Goal: Information Seeking & Learning: Learn about a topic

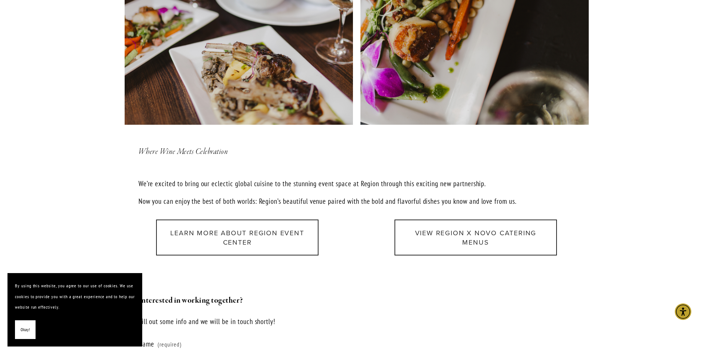
scroll to position [823, 0]
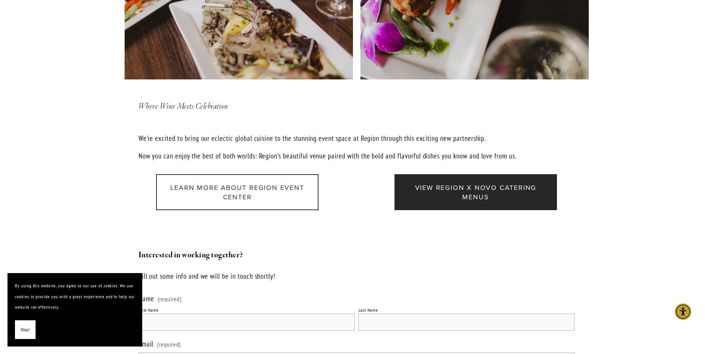
click at [474, 195] on link "View Region x Novo Catering Menus" at bounding box center [475, 192] width 162 height 36
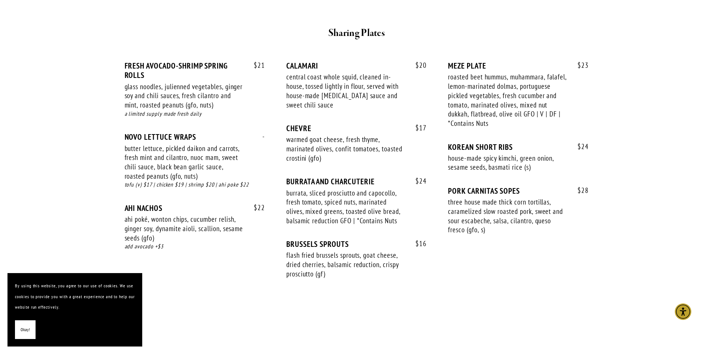
scroll to position [486, 0]
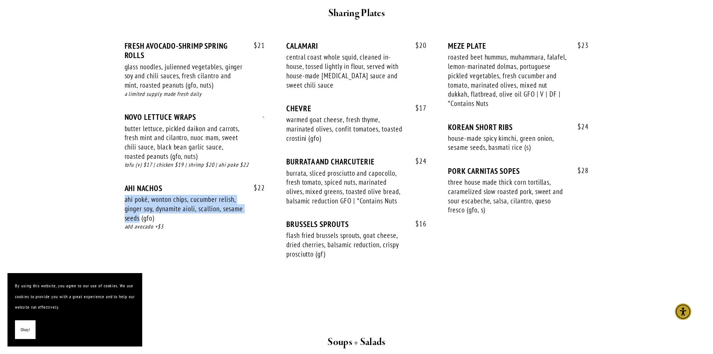
drag, startPoint x: 163, startPoint y: 218, endPoint x: 119, endPoint y: 201, distance: 46.9
click at [119, 201] on div "$ 21 FRESH AVOCADO-SHRIMP SPRING ROLLS glass noodles, julienned vegetables, gin…" at bounding box center [356, 153] width 477 height 251
copy div "ahi poké, wonton chips, cucumber relish, ginger soy, dynamite aioli, scallion, …"
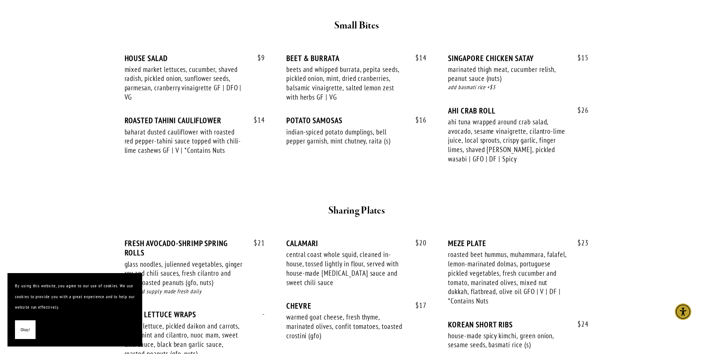
scroll to position [187, 0]
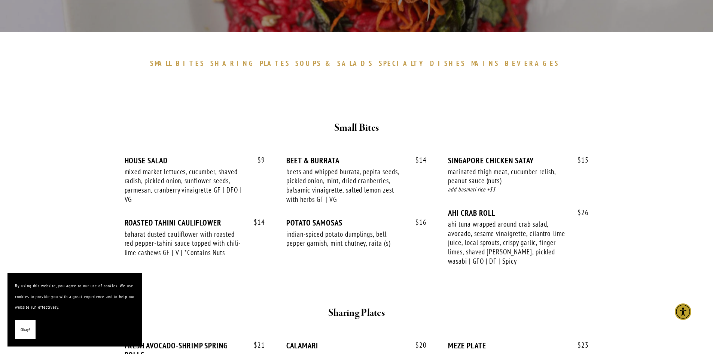
click at [272, 190] on div "$ 9 HOUSE SALAD mixed market lettuces, cucumber, shaved radish, pickled onion, …" at bounding box center [357, 218] width 464 height 124
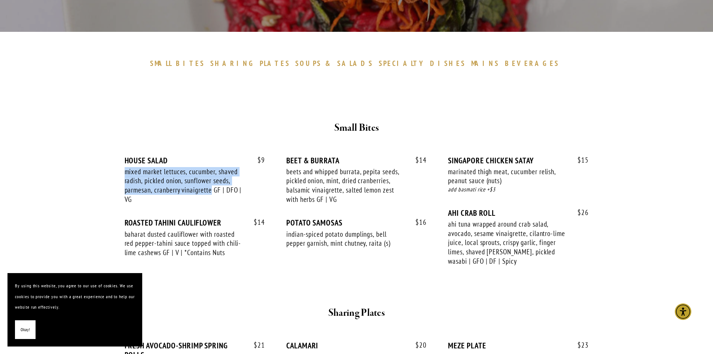
drag, startPoint x: 211, startPoint y: 190, endPoint x: 126, endPoint y: 172, distance: 87.4
click at [126, 172] on div "mixed market lettuces, cucumber, shaved radish, pickled onion, sunflower seeds,…" at bounding box center [184, 185] width 119 height 37
copy div "mixed market lettuces, cucumber, shaved radish, pickled onion, sunflower seeds,…"
click at [248, 183] on div "$ 9 HOUSE SALAD mixed market lettuces, cucumber, shaved radish, pickled onion, …" at bounding box center [195, 187] width 140 height 62
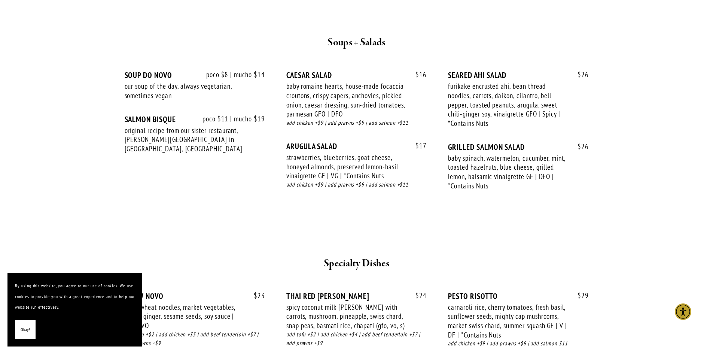
scroll to position [1047, 0]
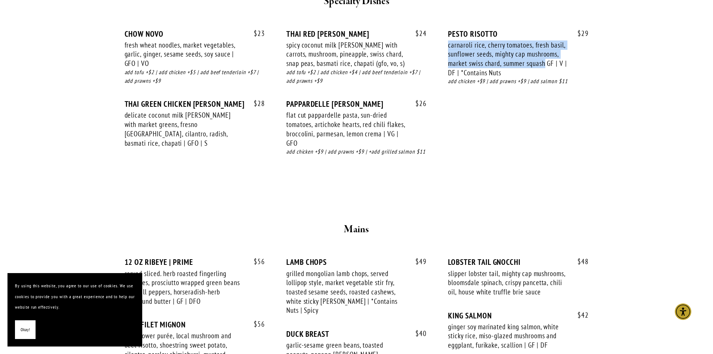
drag, startPoint x: 546, startPoint y: 62, endPoint x: 446, endPoint y: 45, distance: 101.8
click at [446, 45] on div "$ 23 CHOW NOVO fresh wheat noodles, market vegetables, garlic, ginger, sesame s…" at bounding box center [357, 99] width 464 height 141
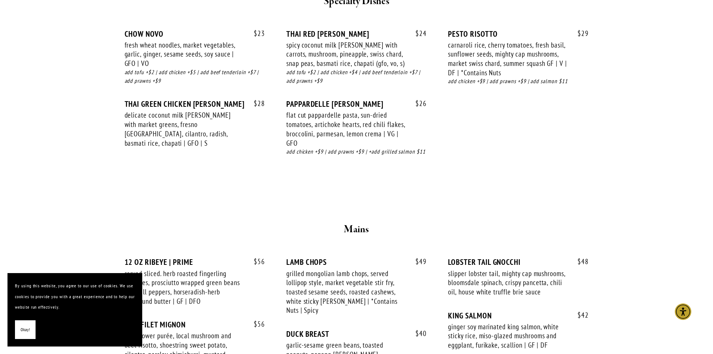
click at [489, 131] on div "$ 23 CHOW NOVO fresh wheat noodles, market vegetables, garlic, ginger, sesame s…" at bounding box center [357, 99] width 464 height 141
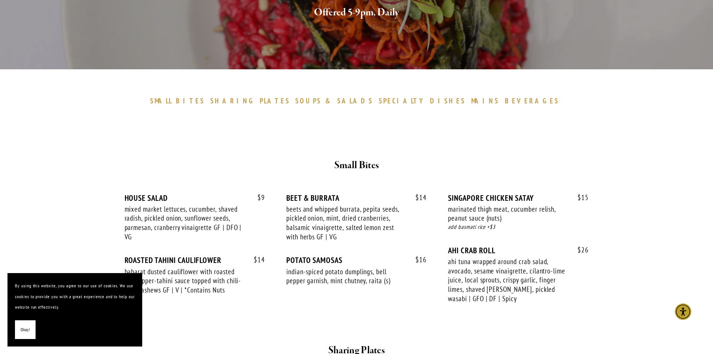
scroll to position [0, 0]
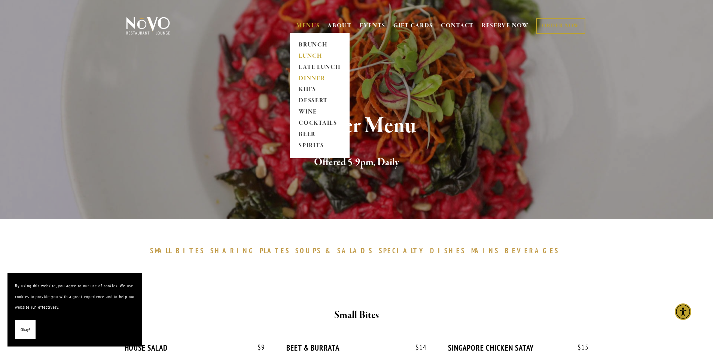
click at [313, 58] on link "LUNCH" at bounding box center [319, 56] width 47 height 11
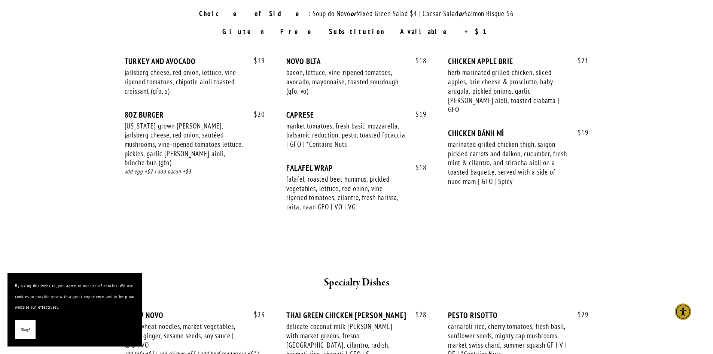
scroll to position [1085, 0]
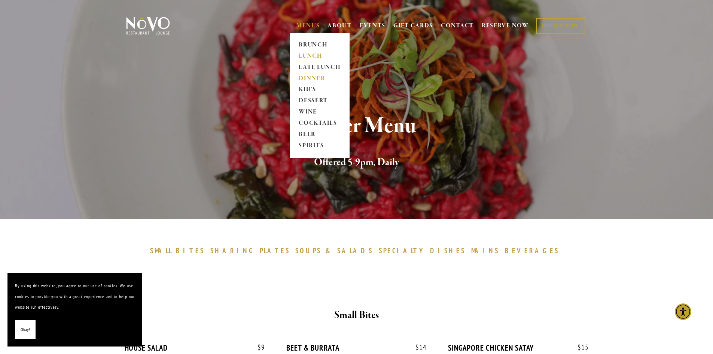
click at [315, 56] on link "LUNCH" at bounding box center [319, 56] width 47 height 11
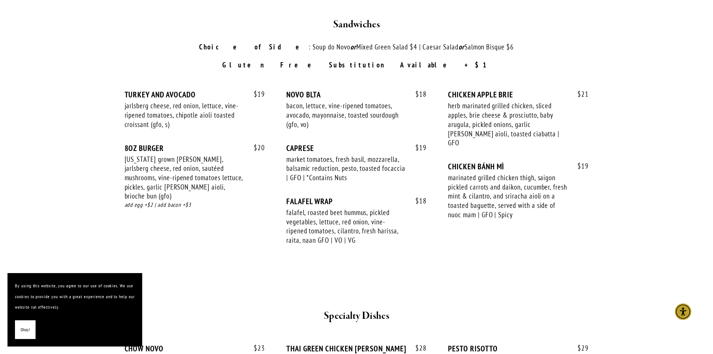
scroll to position [1047, 0]
